Goal: Communication & Community: Answer question/provide support

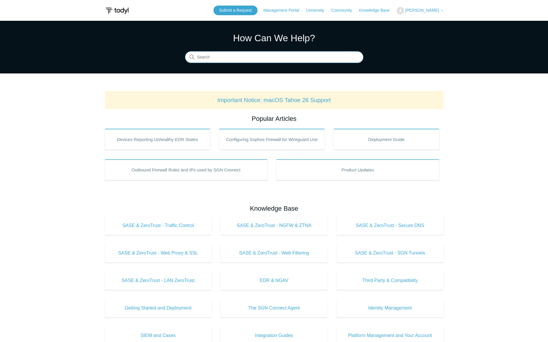
click at [261, 55] on input "Search" at bounding box center [274, 57] width 178 height 12
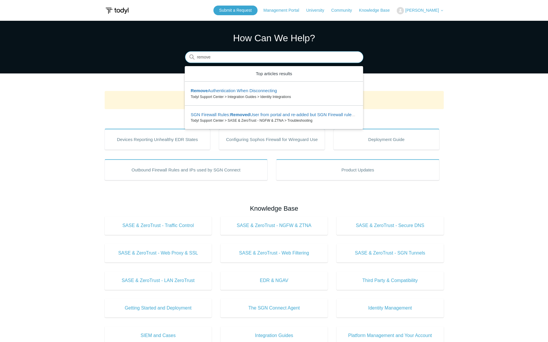
type input "remove"
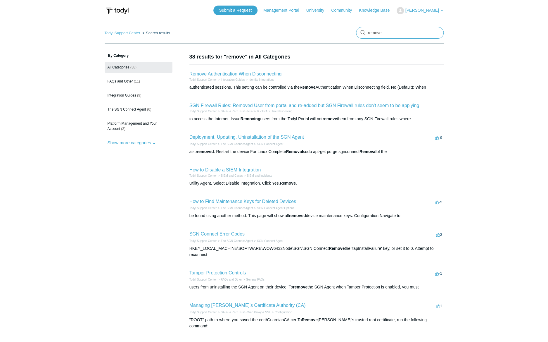
click at [377, 35] on input "remove" at bounding box center [400, 33] width 88 height 12
click at [390, 36] on input "remove" at bounding box center [400, 33] width 88 height 12
type input "remove agent"
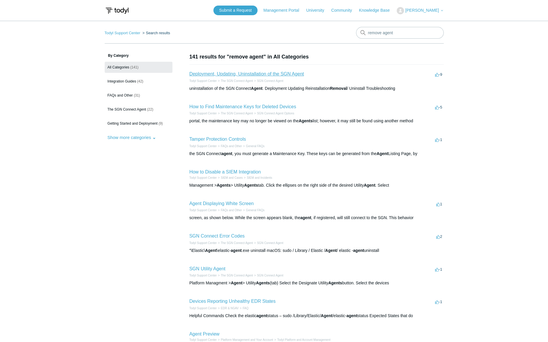
click at [261, 74] on link "Deployment, Updating, Uninstallation of the SGN Agent" at bounding box center [247, 73] width 115 height 5
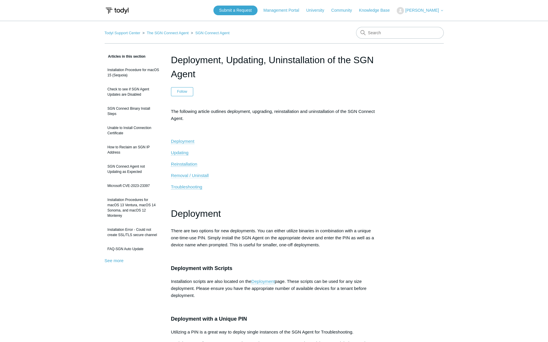
click at [185, 175] on span "Removal / Uninstall" at bounding box center [190, 175] width 38 height 5
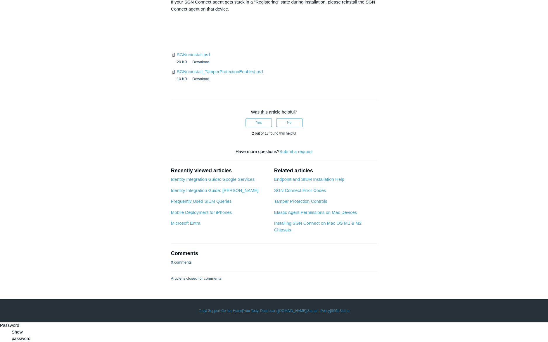
scroll to position [1448, 0]
click at [203, 74] on link "SGNuninstall_TamperProtectionEnabled.ps1" at bounding box center [220, 71] width 87 height 5
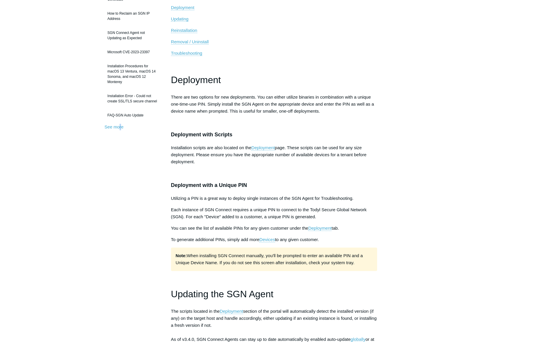
scroll to position [0, 0]
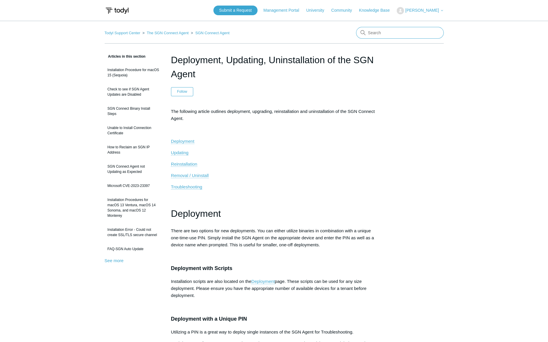
click at [383, 29] on input "Search" at bounding box center [400, 33] width 88 height 12
type input "error code 104"
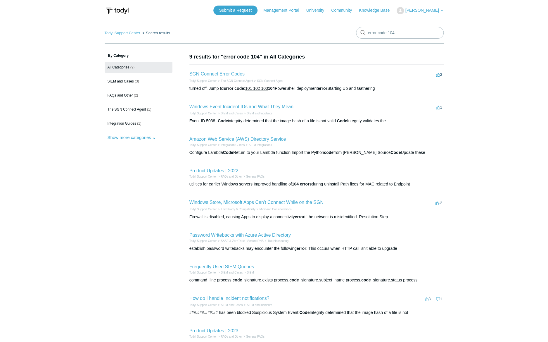
click at [211, 73] on link "SGN Connect Error Codes" at bounding box center [217, 73] width 55 height 5
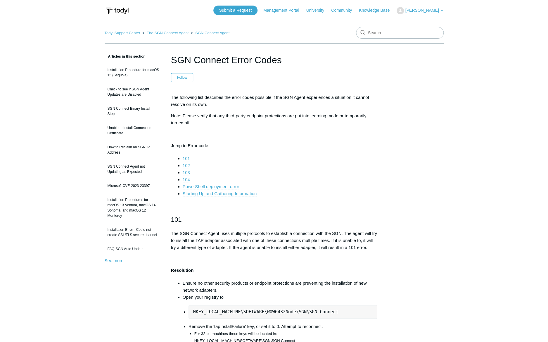
click at [190, 180] on li "104" at bounding box center [280, 179] width 195 height 7
click at [187, 179] on link "104" at bounding box center [186, 179] width 7 height 5
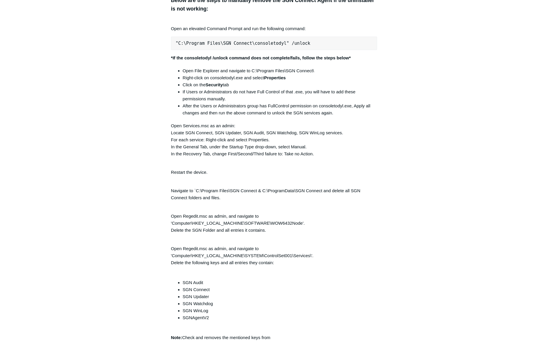
scroll to position [1253, 0]
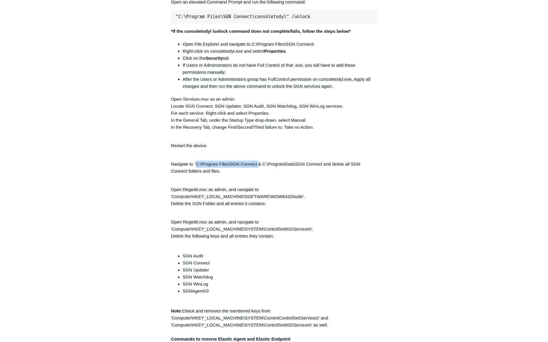
drag, startPoint x: 196, startPoint y: 165, endPoint x: 258, endPoint y: 170, distance: 62.2
click at [258, 170] on p "Navigate to `C:\Program Files\SGN Connect & C:\ProgramData\SGN Connect and dele…" at bounding box center [274, 164] width 206 height 21
copy p "C:\Program Files\SGN Connect"
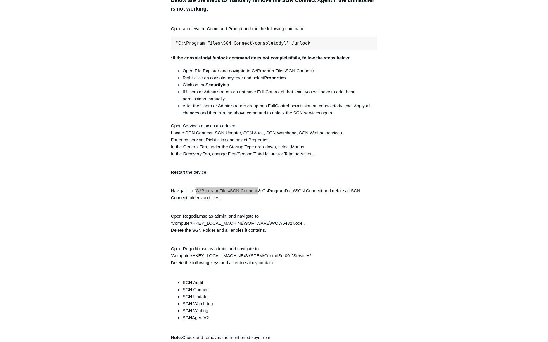
scroll to position [1200, 0]
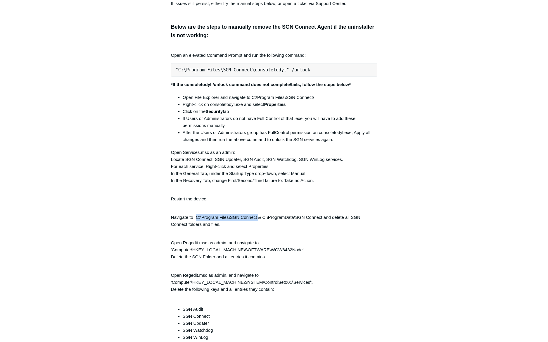
click at [220, 71] on pre ""C:\Program Files\SGN Connect\consoletodyl" /unlock" at bounding box center [274, 69] width 206 height 13
copy div ""C:\Program Files\SGN Connect\consoletodyl" /unlock"
drag, startPoint x: 492, startPoint y: 168, endPoint x: 464, endPoint y: 163, distance: 28.3
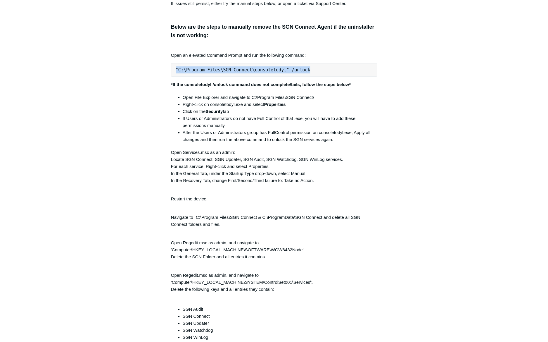
click at [492, 168] on main "Todyl Support Center The SGN Connect Agent SGN Connect Agent Articles in this s…" at bounding box center [274, 94] width 548 height 2546
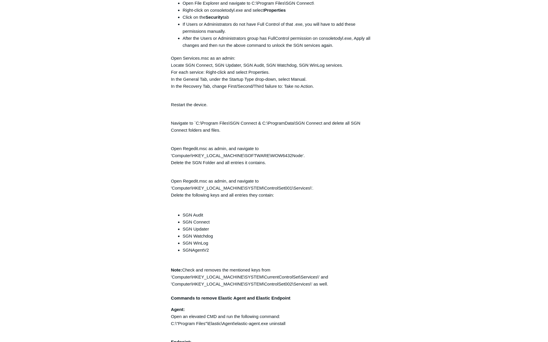
scroll to position [1306, 0]
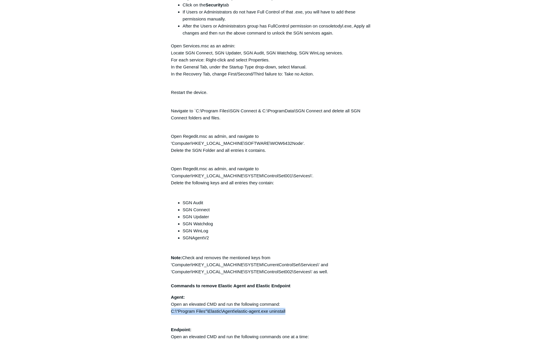
drag, startPoint x: 171, startPoint y: 314, endPoint x: 307, endPoint y: 311, distance: 136.0
click at [307, 311] on p "Agent: Open an elevated CMD and run the following command: C:\"Program Files"\E…" at bounding box center [274, 304] width 206 height 21
copy p "C:\"Program Files"\Elastic\Agent\elastic-agent.exe uninstall"
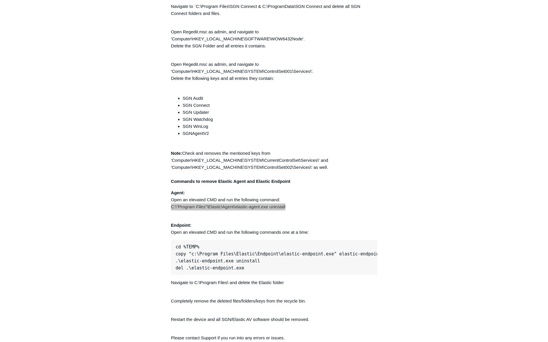
scroll to position [1413, 0]
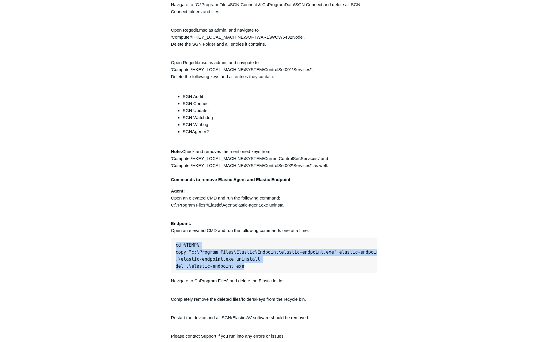
drag, startPoint x: 246, startPoint y: 271, endPoint x: 166, endPoint y: 246, distance: 83.3
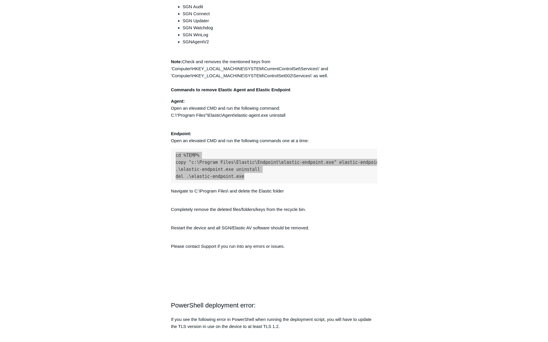
scroll to position [1519, 0]
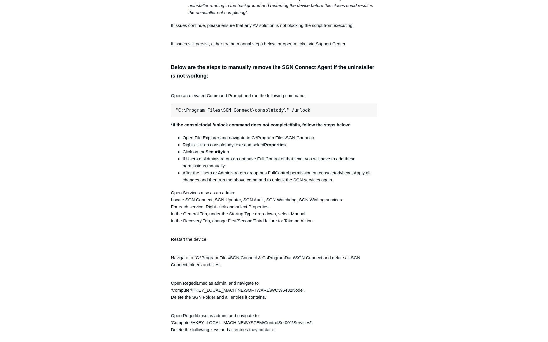
scroll to position [934, 0]
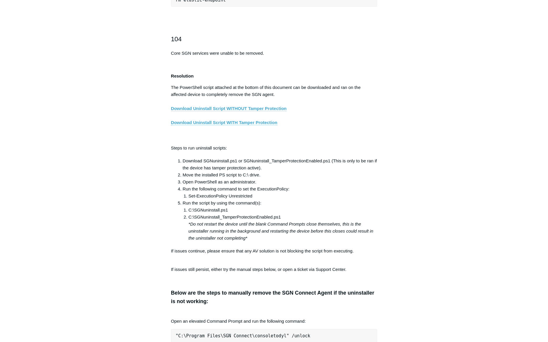
drag, startPoint x: 56, startPoint y: 220, endPoint x: 18, endPoint y: 194, distance: 46.1
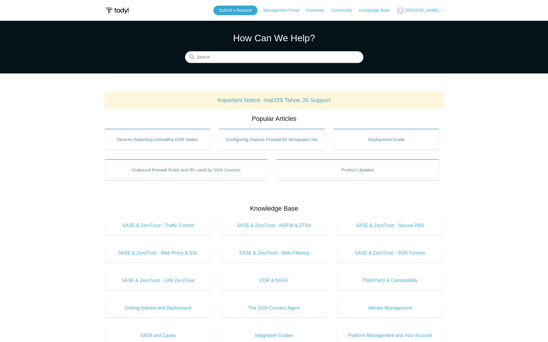
click at [428, 7] on button "[PERSON_NAME]" at bounding box center [420, 10] width 47 height 7
click at [425, 25] on link "My Support Requests" at bounding box center [425, 23] width 57 height 10
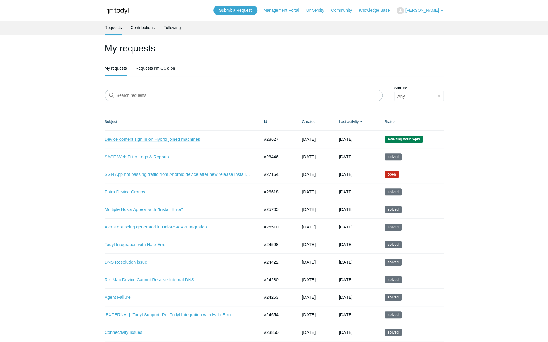
click at [132, 139] on link "Device context sign in on Hybrid joined machines" at bounding box center [178, 139] width 146 height 7
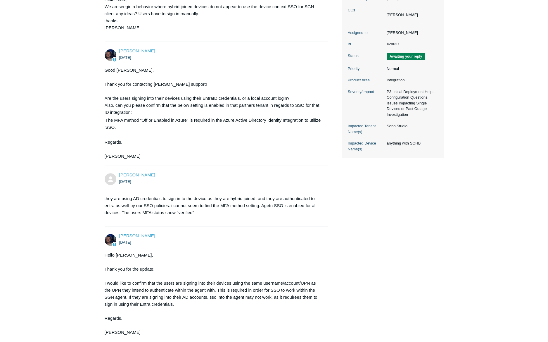
scroll to position [197, 0]
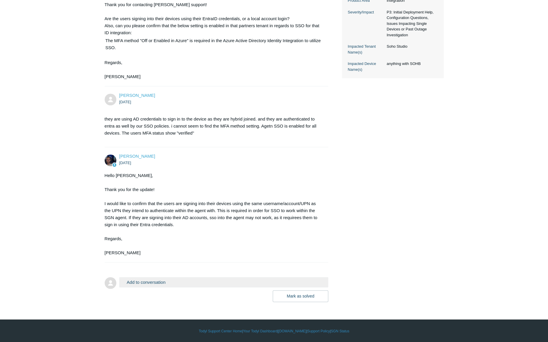
click at [137, 281] on button "Add to conversation" at bounding box center [223, 282] width 209 height 10
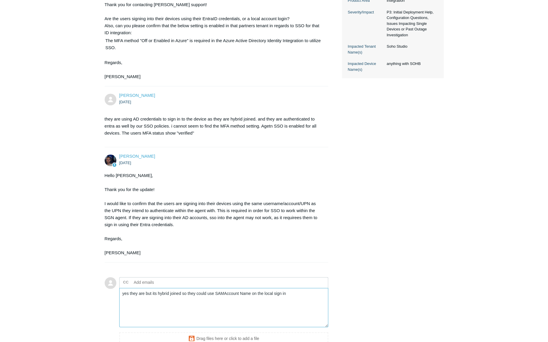
click at [212, 310] on textarea "yes they are but its hybrid joined so they could use SAMAccount Name on the loc…" at bounding box center [223, 307] width 209 height 39
click at [305, 297] on textarea "yes they are but its hybrid joined so they could use SAMAccount Name on the loc…" at bounding box center [223, 307] width 209 height 39
click at [147, 301] on textarea "yes they are but its hybrid joined so they could use SAMAccount Name on the loc…" at bounding box center [223, 307] width 209 height 39
drag, startPoint x: 136, startPoint y: 292, endPoint x: 423, endPoint y: 290, distance: 286.9
click at [423, 290] on div "Shlomo Kay 10 days ago Hello Team, We areseegin a behavior where hybrid joined …" at bounding box center [274, 126] width 339 height 478
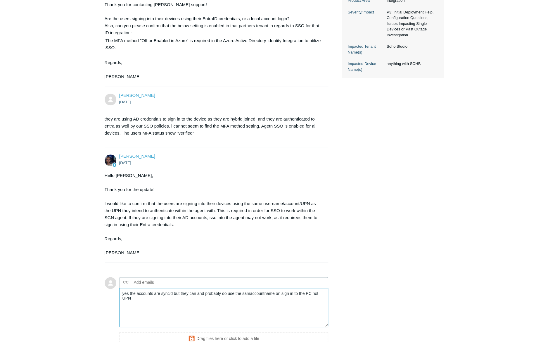
click at [272, 306] on textarea "yes the accounts are sync'd but they can and probably do use the samaccountname…" at bounding box center [223, 307] width 209 height 39
click at [280, 305] on textarea "yes the accounts are sync'd but they can and probably do use the samaccountname…" at bounding box center [223, 307] width 209 height 39
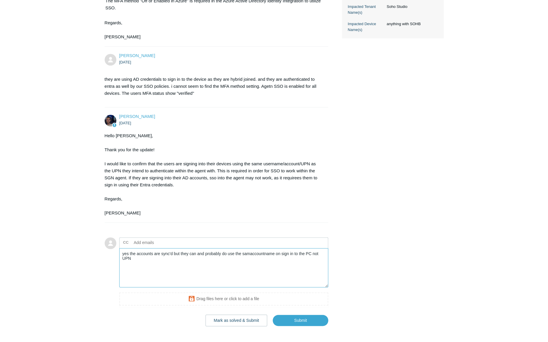
scroll to position [250, 0]
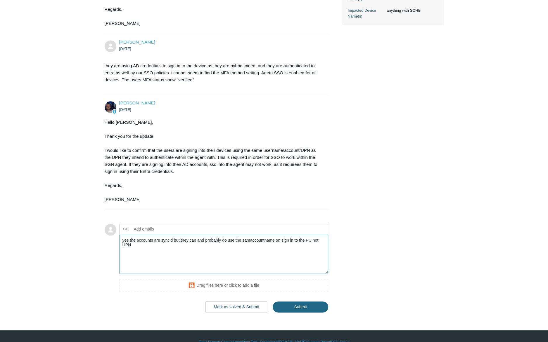
type textarea "yes the accounts are sync'd but they can and probably do use the samaccountname…"
click at [296, 302] on input "Submit" at bounding box center [301, 307] width 56 height 12
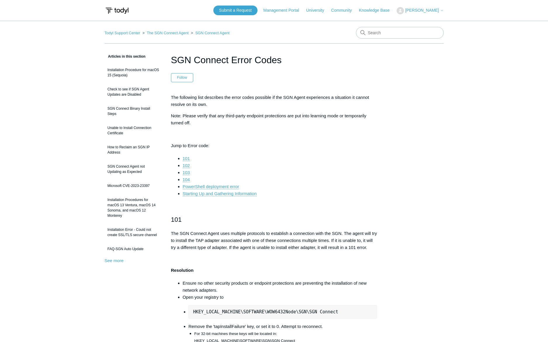
scroll to position [934, 0]
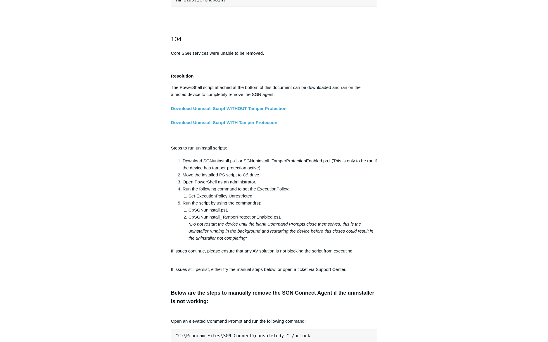
drag, startPoint x: 418, startPoint y: 250, endPoint x: 427, endPoint y: 260, distance: 13.7
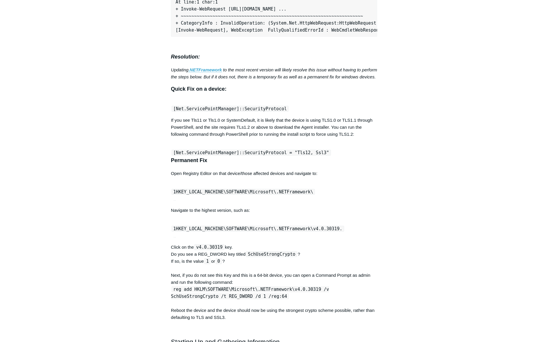
scroll to position [1918, 0]
